Goal: Navigation & Orientation: Find specific page/section

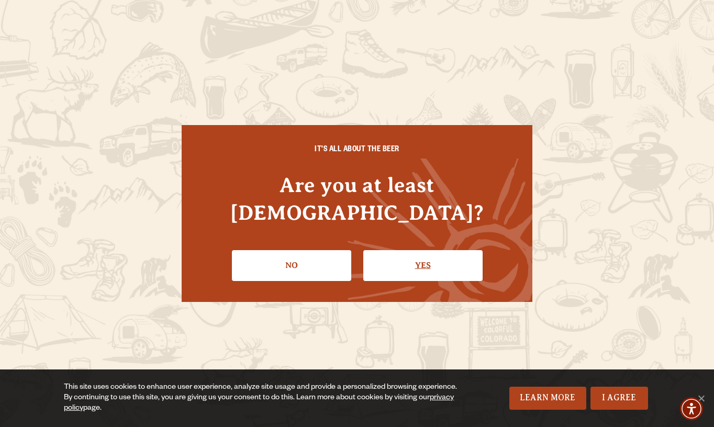
click at [422, 261] on link "Yes" at bounding box center [422, 265] width 119 height 30
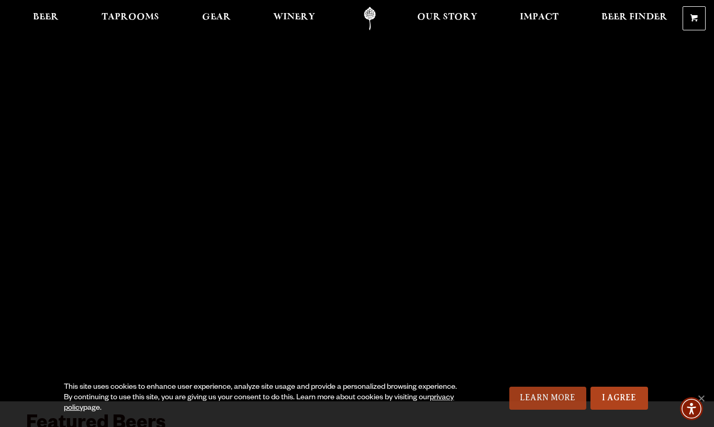
click at [567, 403] on link "Learn More" at bounding box center [547, 398] width 77 height 23
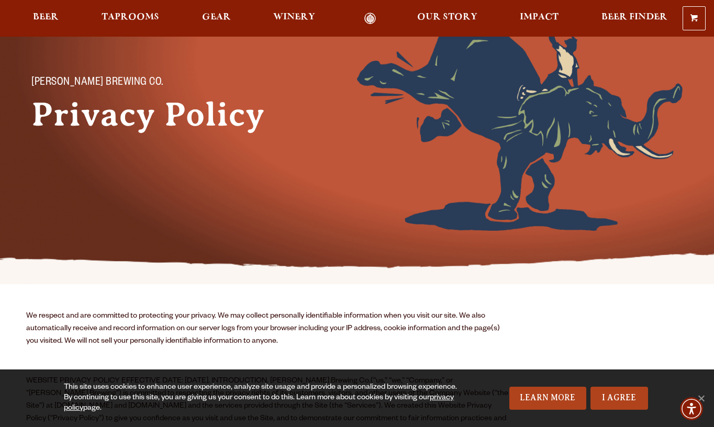
scroll to position [104, 0]
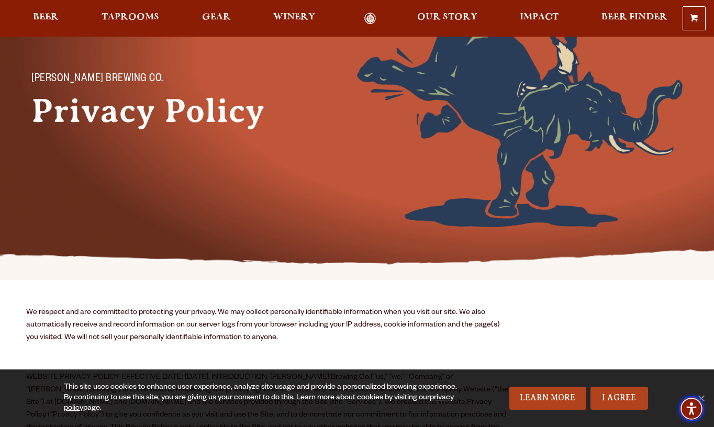
click at [701, 396] on img "Accessibility Menu" at bounding box center [691, 408] width 25 height 25
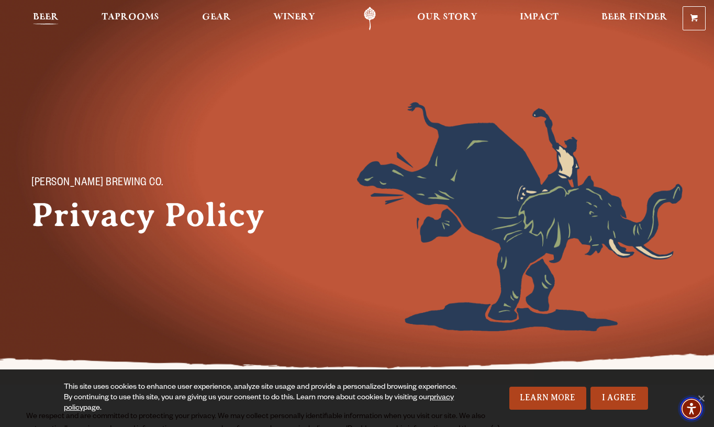
scroll to position [0, 0]
click at [37, 19] on span "Beer" at bounding box center [46, 17] width 26 height 8
click at [115, 18] on span "Taprooms" at bounding box center [131, 17] width 58 height 8
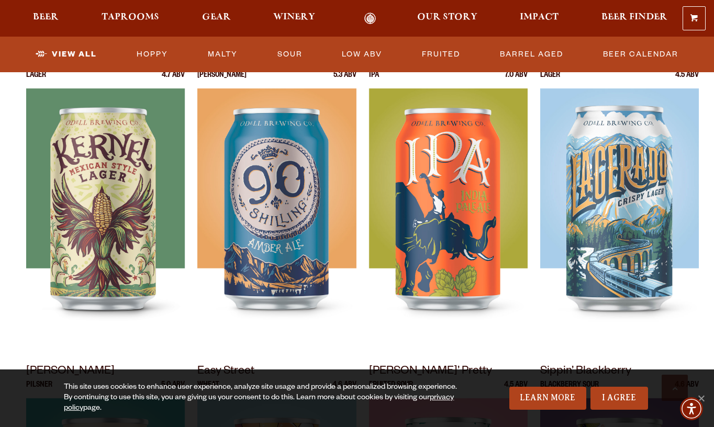
scroll to position [487, 0]
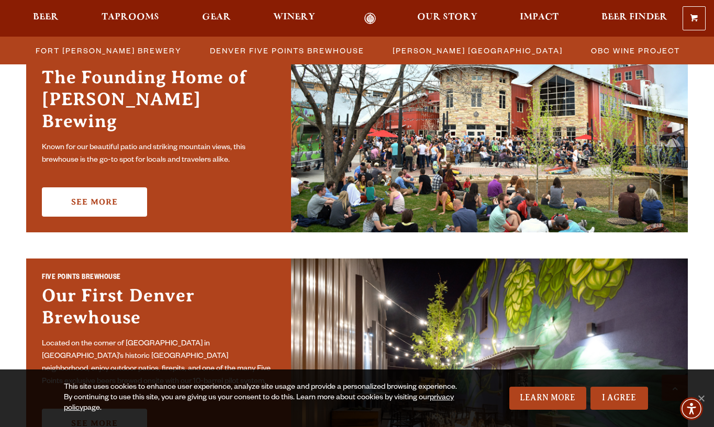
scroll to position [349, 0]
